Goal: Task Accomplishment & Management: Manage account settings

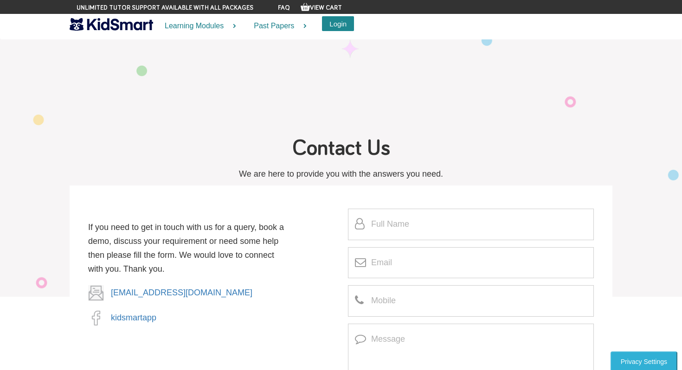
click at [340, 25] on button "Login" at bounding box center [338, 23] width 32 height 15
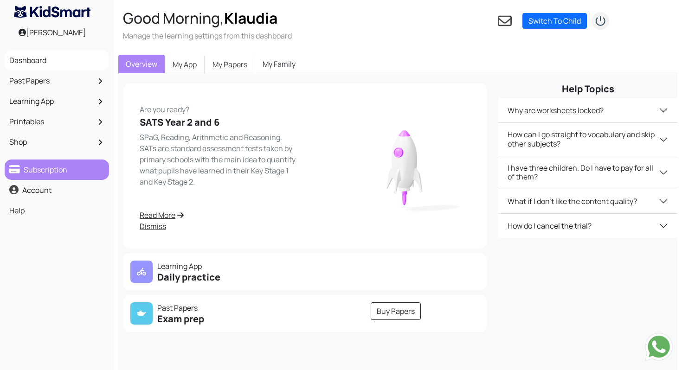
click at [60, 167] on link "Subscription" at bounding box center [57, 170] width 100 height 16
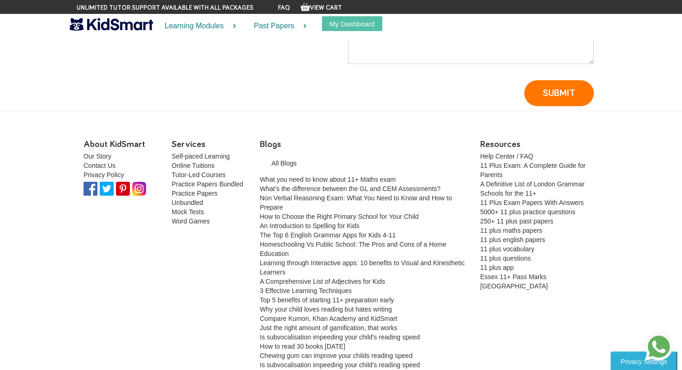
scroll to position [357, 0]
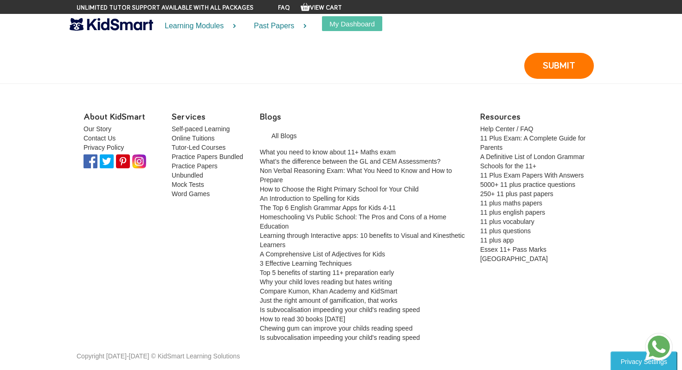
click at [139, 163] on img at bounding box center [139, 162] width 14 height 14
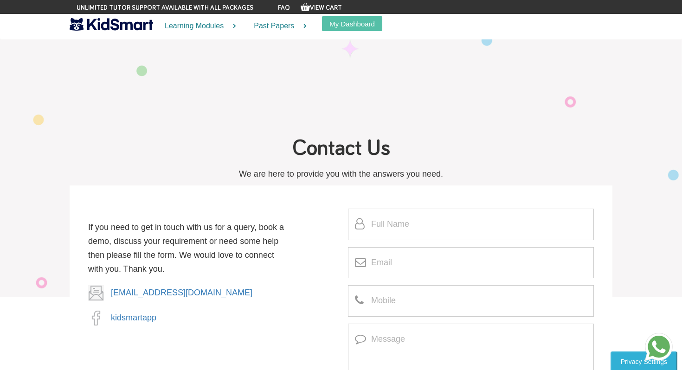
scroll to position [357, 0]
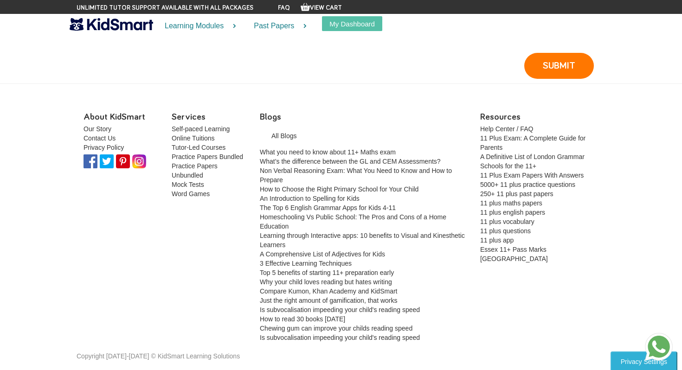
click at [91, 162] on img at bounding box center [91, 162] width 14 height 14
